Goal: Information Seeking & Learning: Learn about a topic

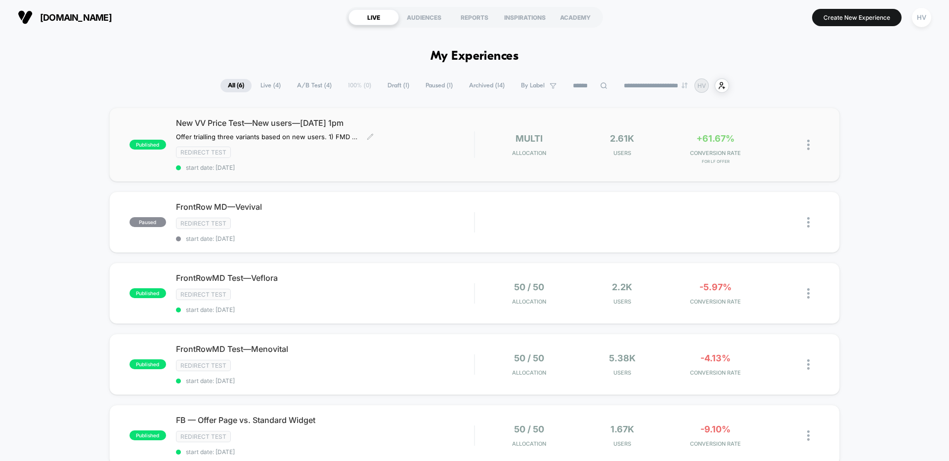
click at [389, 138] on div "New VV Price Test—New users—[DATE] 1pm Offer trialling three variants based on …" at bounding box center [325, 144] width 298 height 53
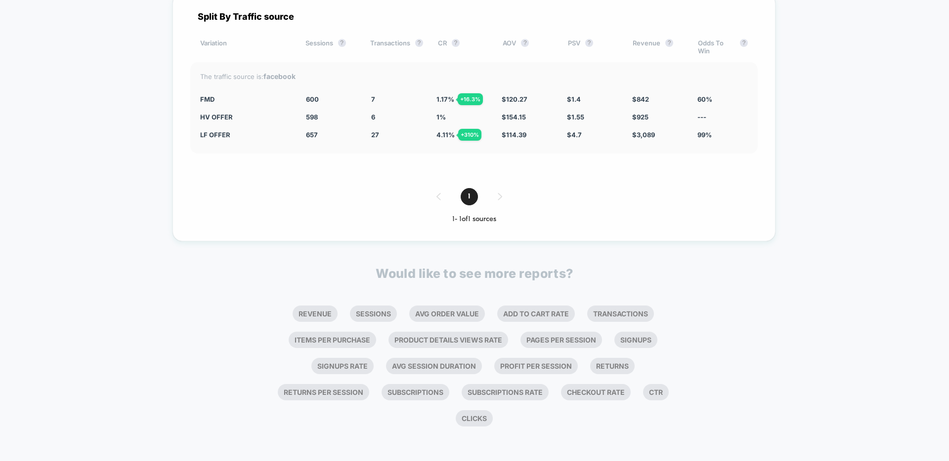
scroll to position [1432, 0]
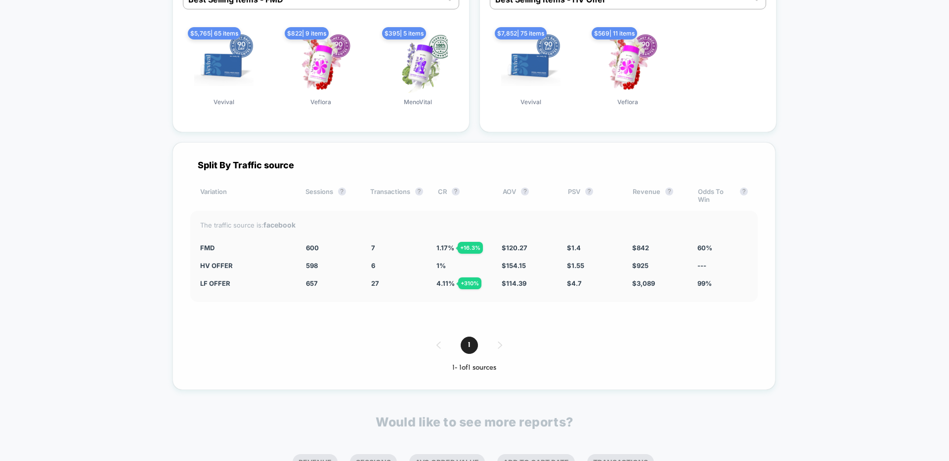
click at [332, 326] on div "Split By Traffic source Variation Sessions ? Transactions ? CR ? AOV ? PSV ? Re…" at bounding box center [473, 266] width 603 height 248
